Goal: Communication & Community: Share content

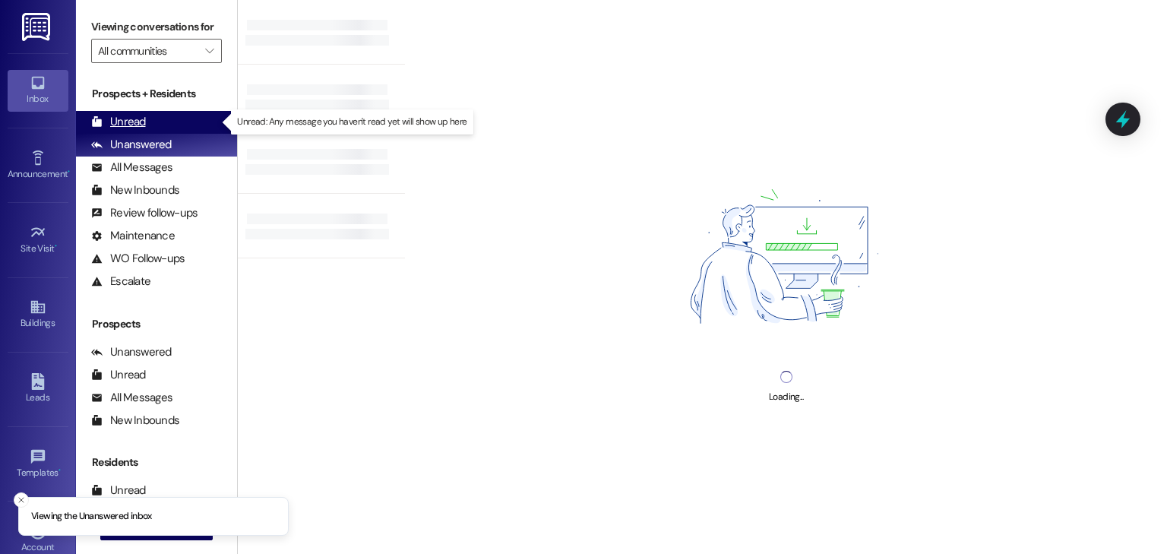
click at [132, 116] on div "Unread" at bounding box center [118, 122] width 55 height 16
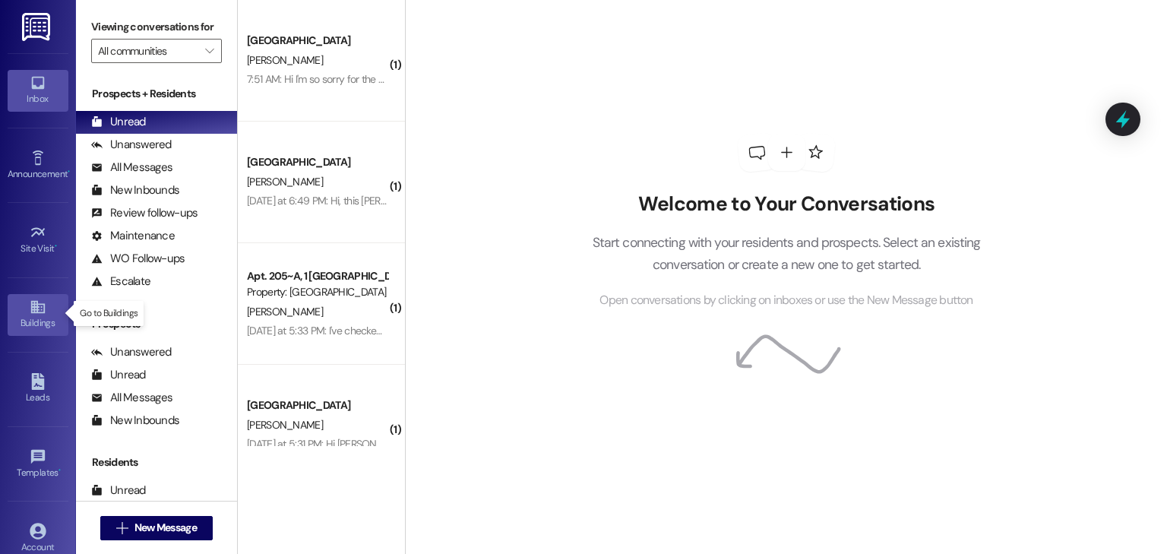
click at [36, 315] on div "Buildings" at bounding box center [38, 322] width 76 height 15
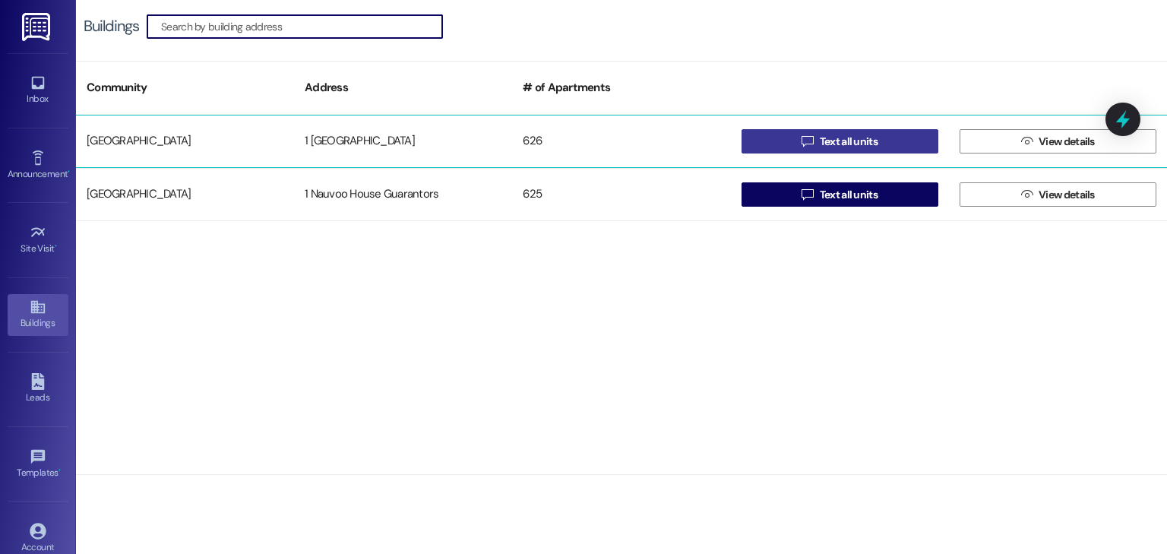
click at [808, 137] on icon "" at bounding box center [807, 141] width 11 height 12
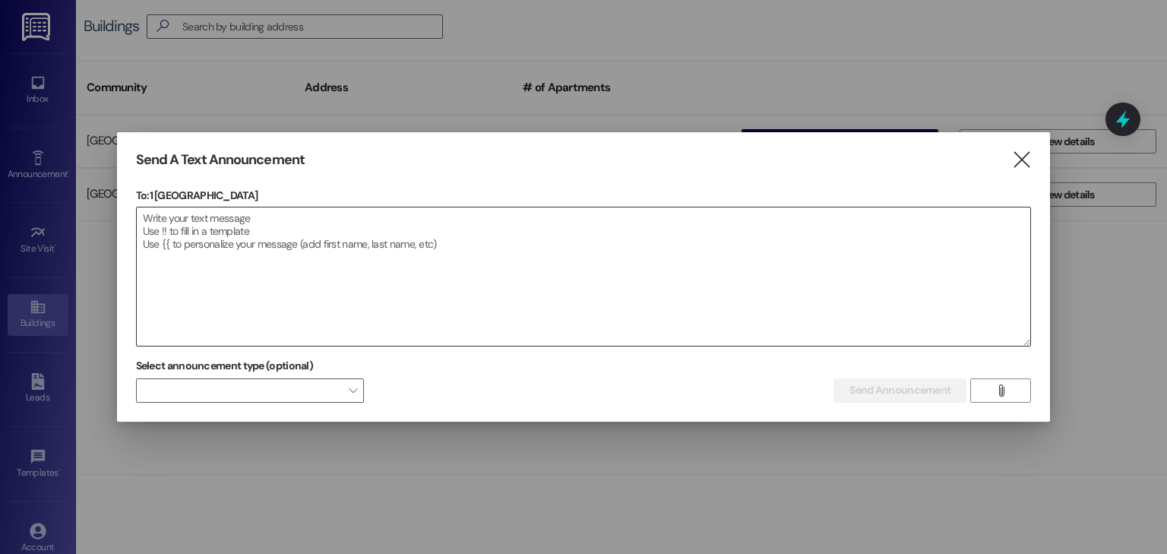
click at [246, 274] on textarea at bounding box center [584, 276] width 894 height 138
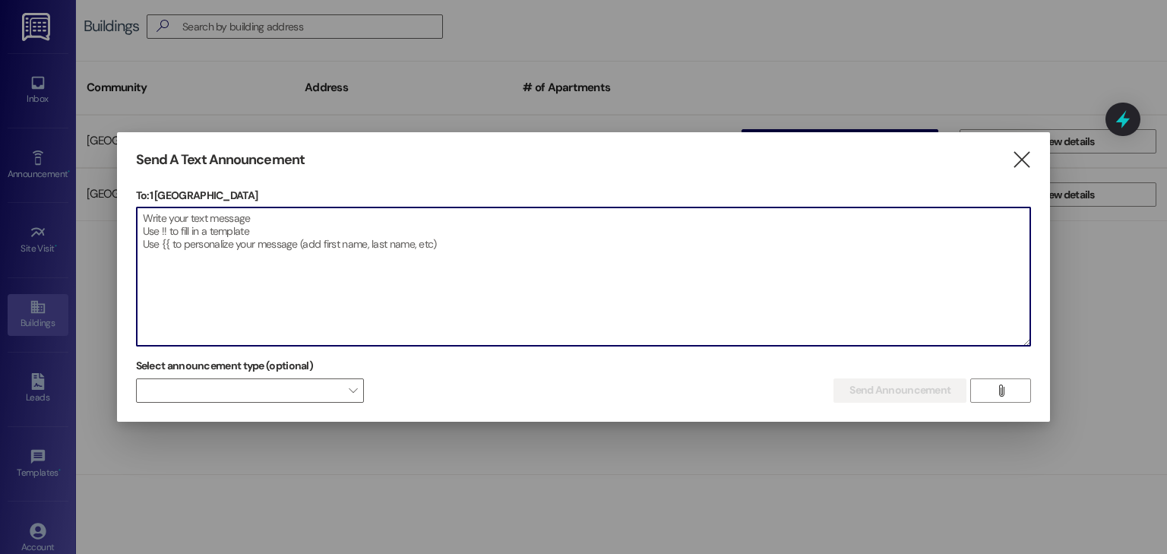
paste textarea "Hi everyone, Just a reminder that we have MOCK White Gloves [DATE] starting at …"
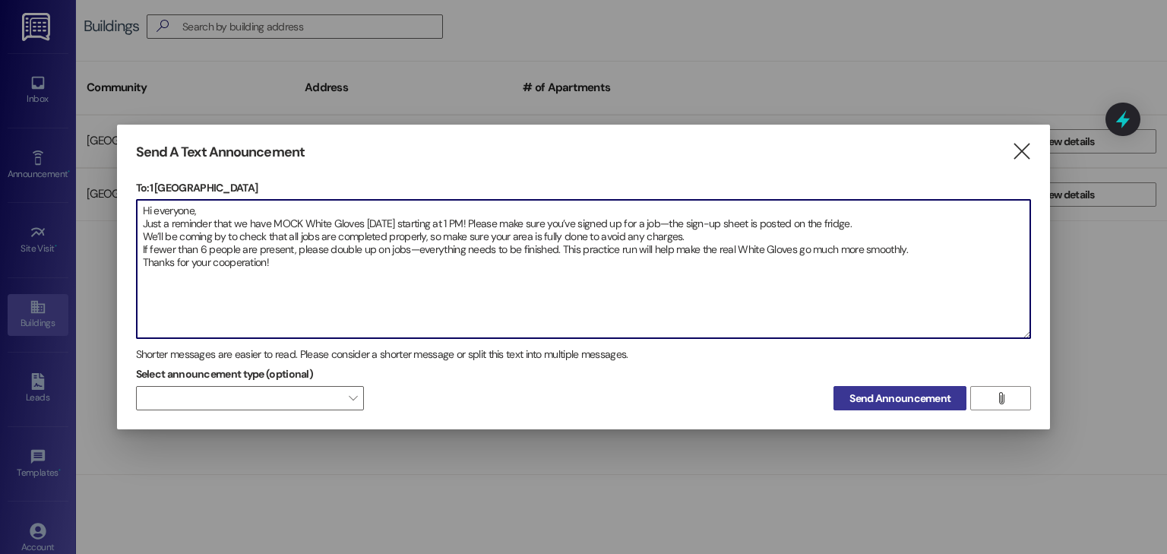
type textarea "Hi everyone, Just a reminder that we have MOCK White Gloves [DATE] starting at …"
click at [856, 398] on span "Send Announcement" at bounding box center [899, 399] width 101 height 16
